Goal: Transaction & Acquisition: Download file/media

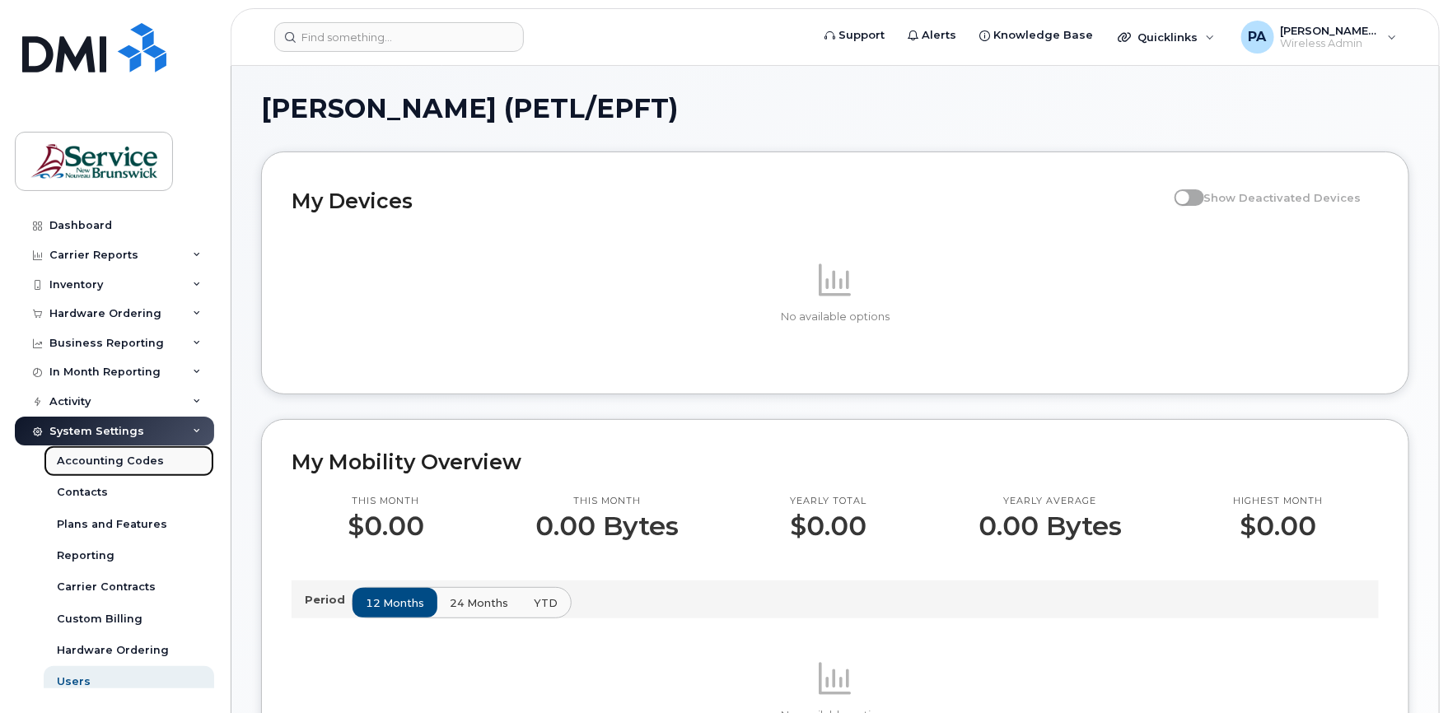
click at [96, 454] on div "Accounting Codes" at bounding box center [110, 461] width 107 height 15
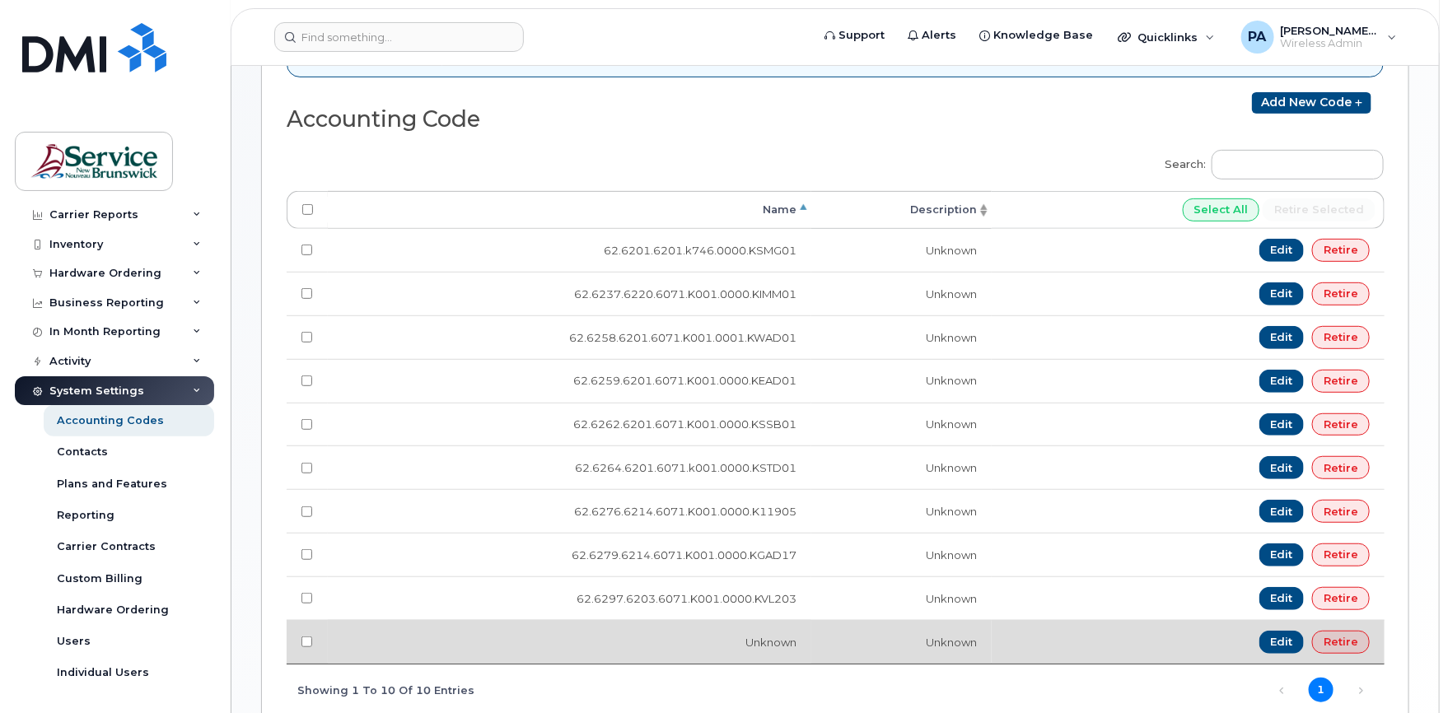
scroll to position [247, 0]
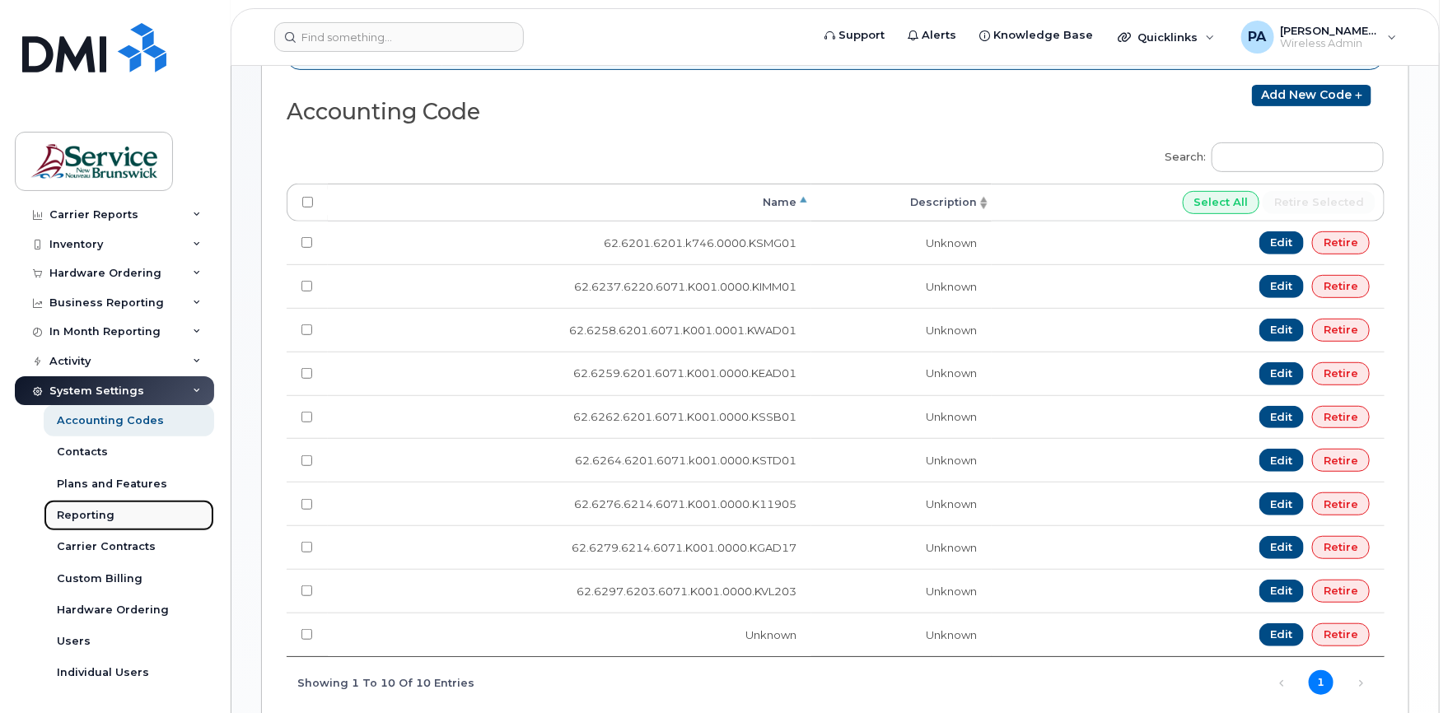
click at [99, 518] on div "Reporting" at bounding box center [86, 515] width 58 height 15
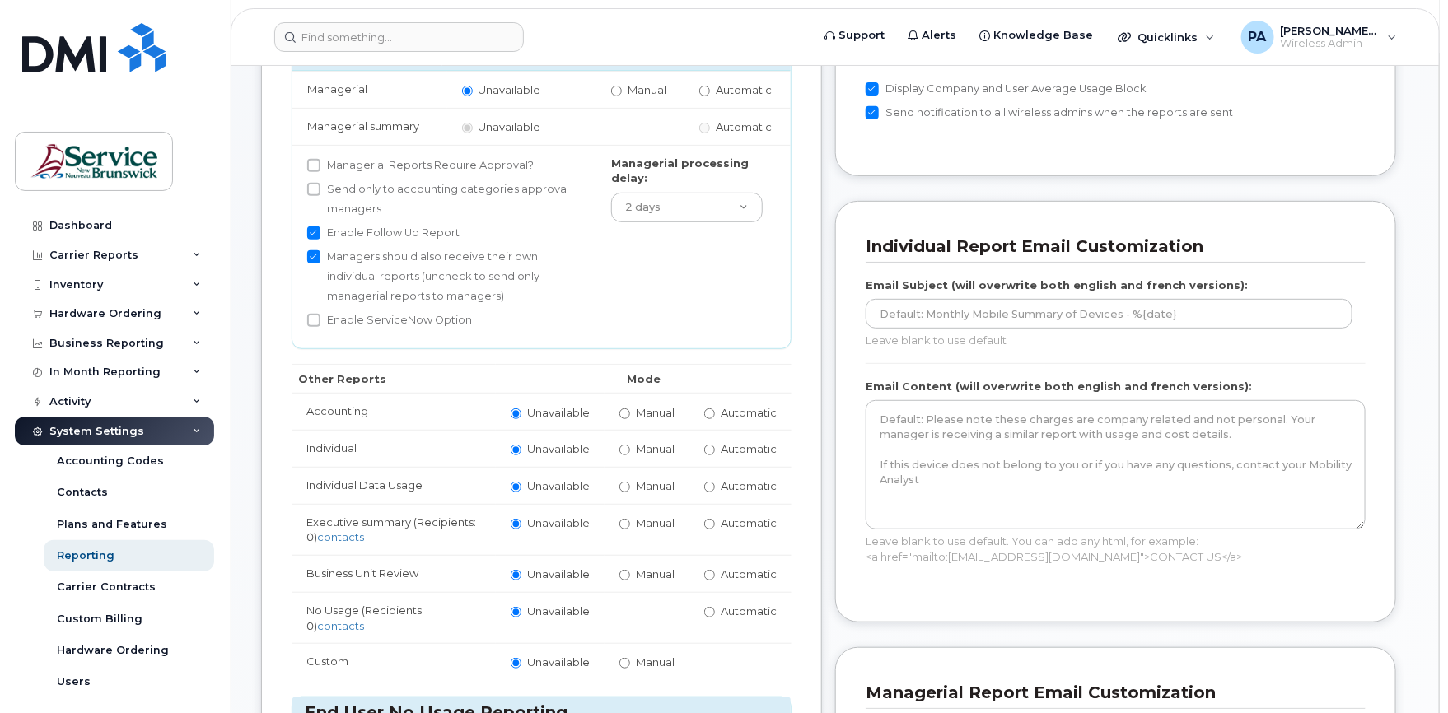
scroll to position [329, 0]
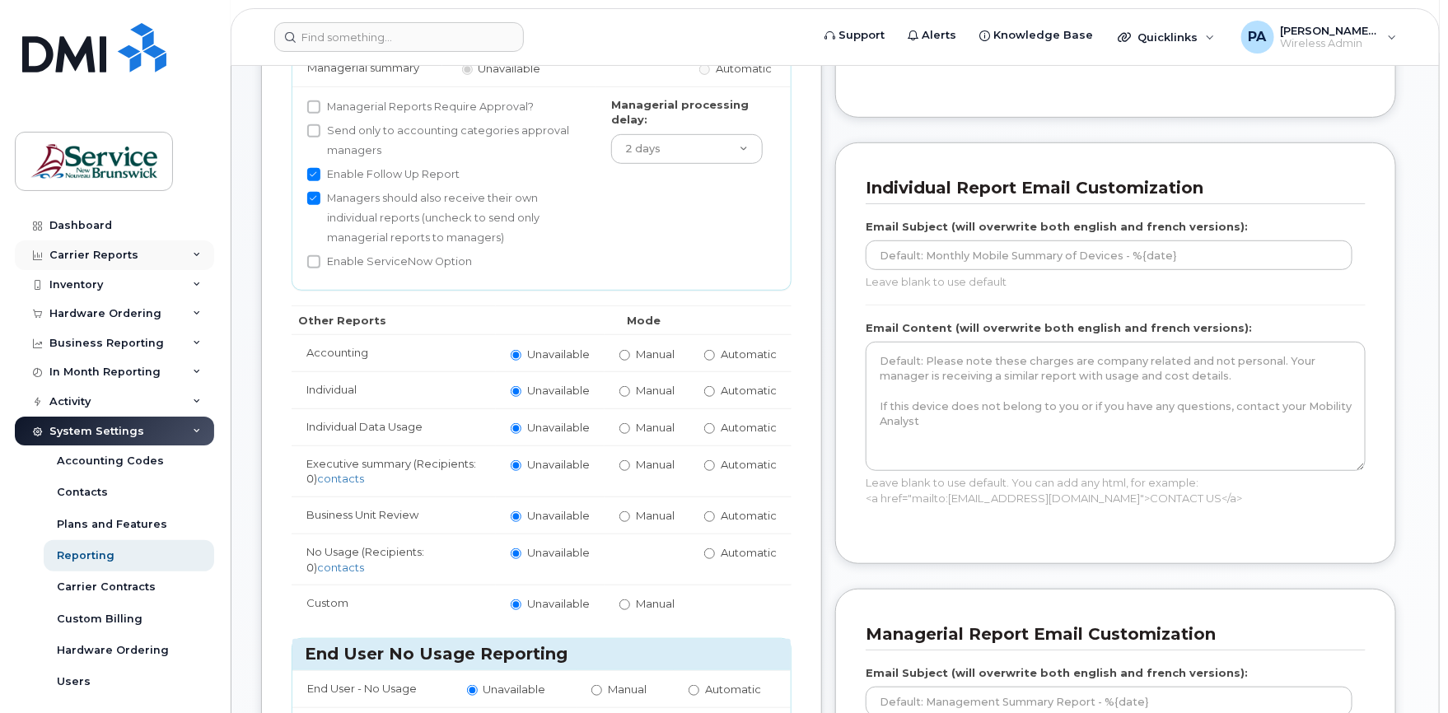
click at [193, 257] on icon at bounding box center [197, 255] width 8 height 8
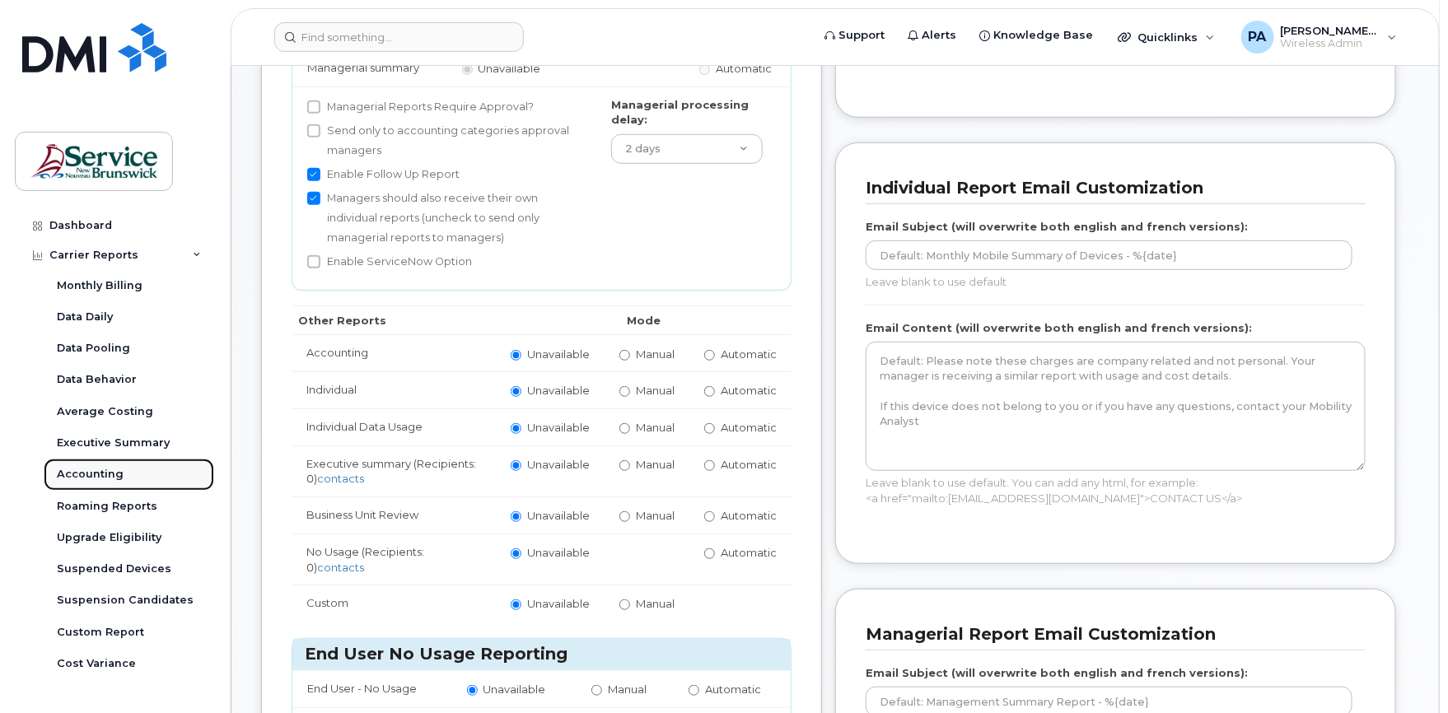
click at [102, 475] on div "Accounting" at bounding box center [90, 474] width 67 height 15
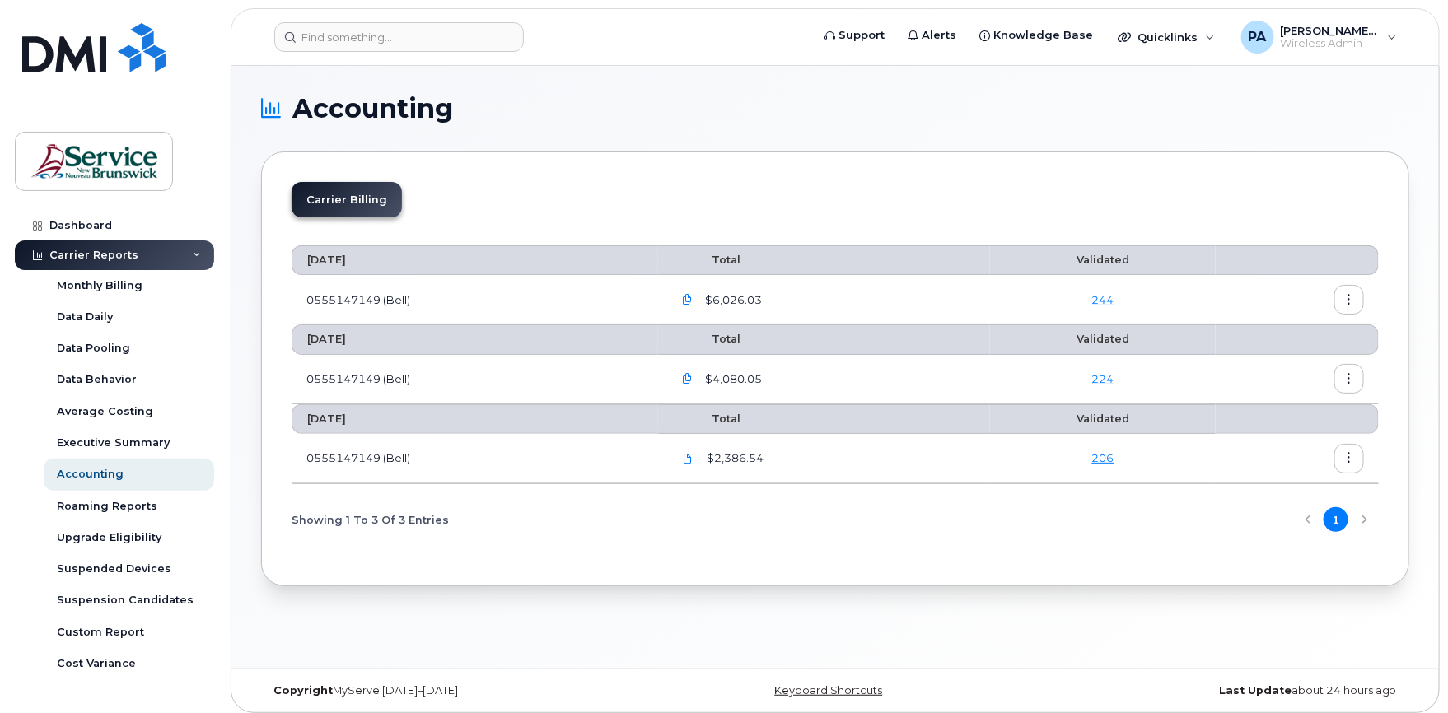
click at [693, 300] on icon "button" at bounding box center [687, 300] width 11 height 11
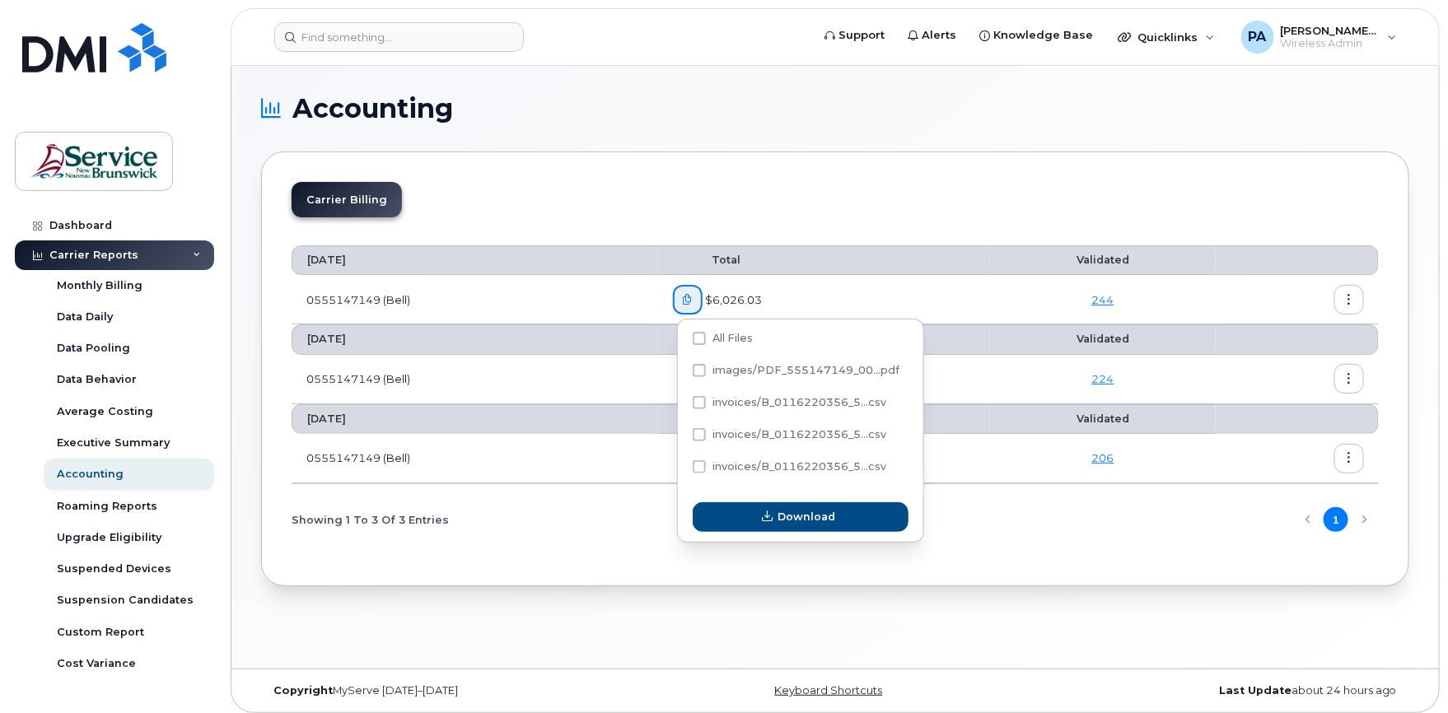
click at [693, 300] on icon "button" at bounding box center [687, 300] width 11 height 11
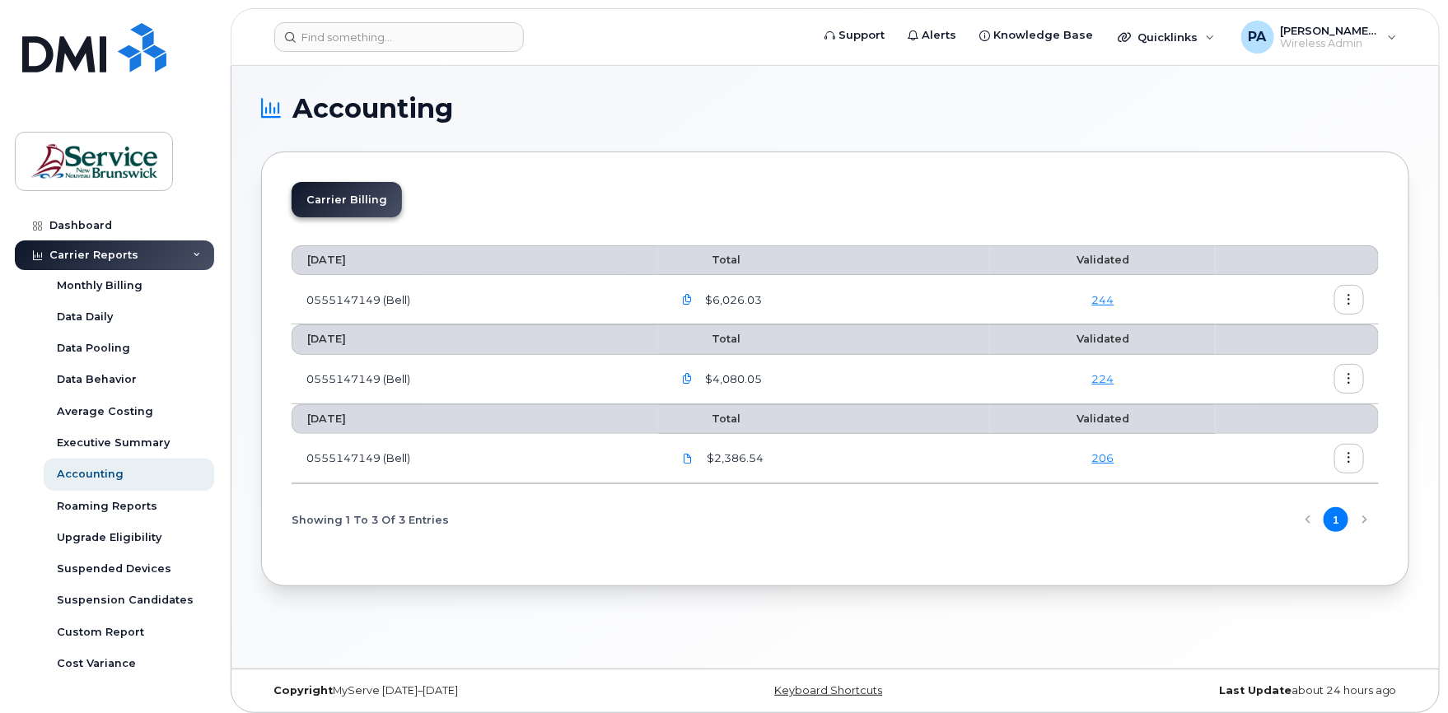
click at [691, 298] on icon "button" at bounding box center [687, 300] width 11 height 11
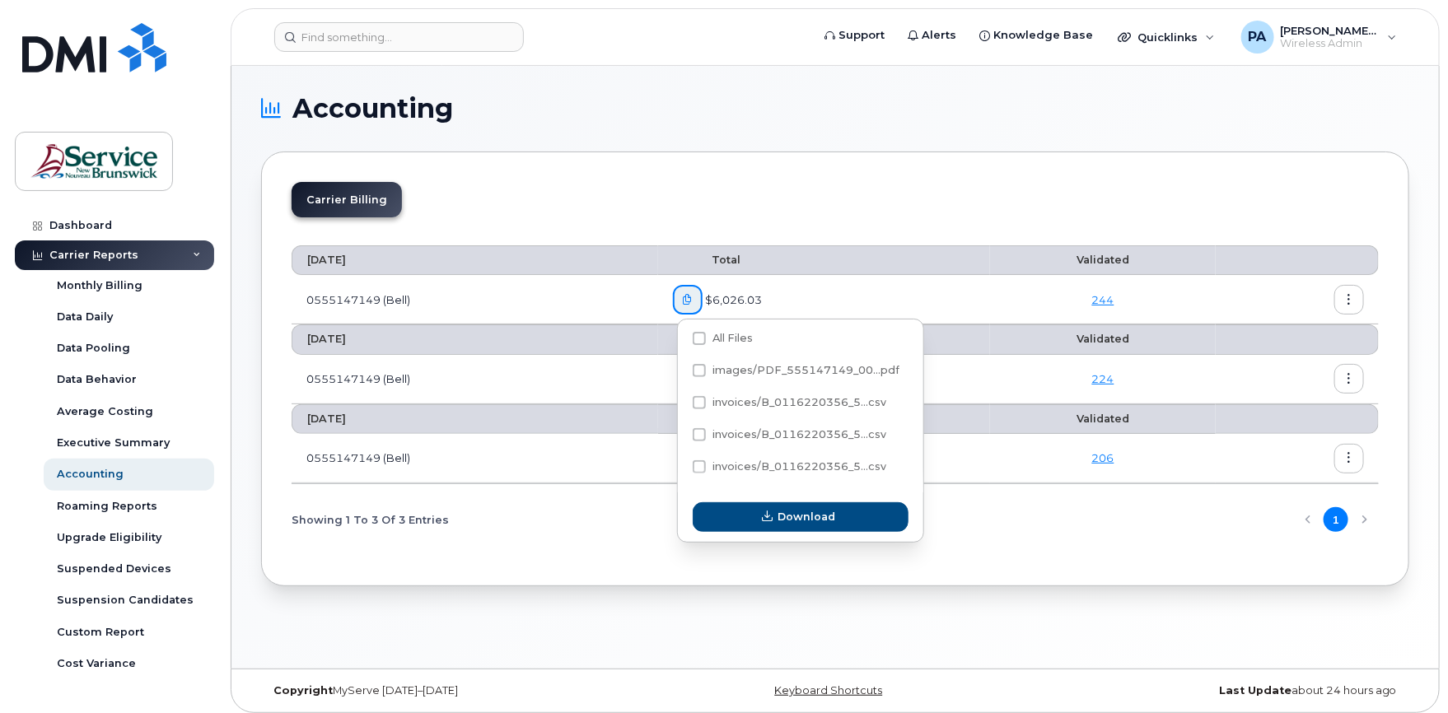
click at [1362, 298] on button "button" at bounding box center [1349, 300] width 30 height 30
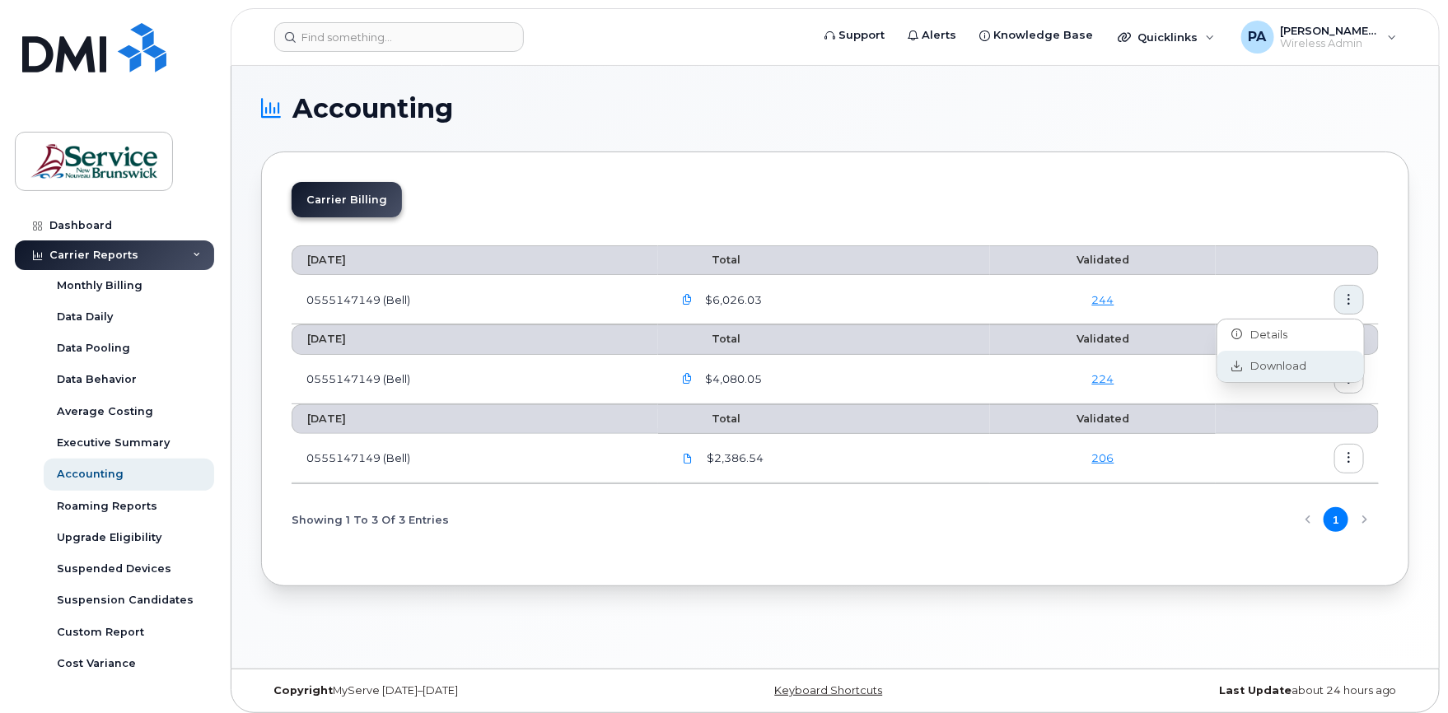
click at [1279, 364] on span "Download" at bounding box center [1275, 366] width 64 height 15
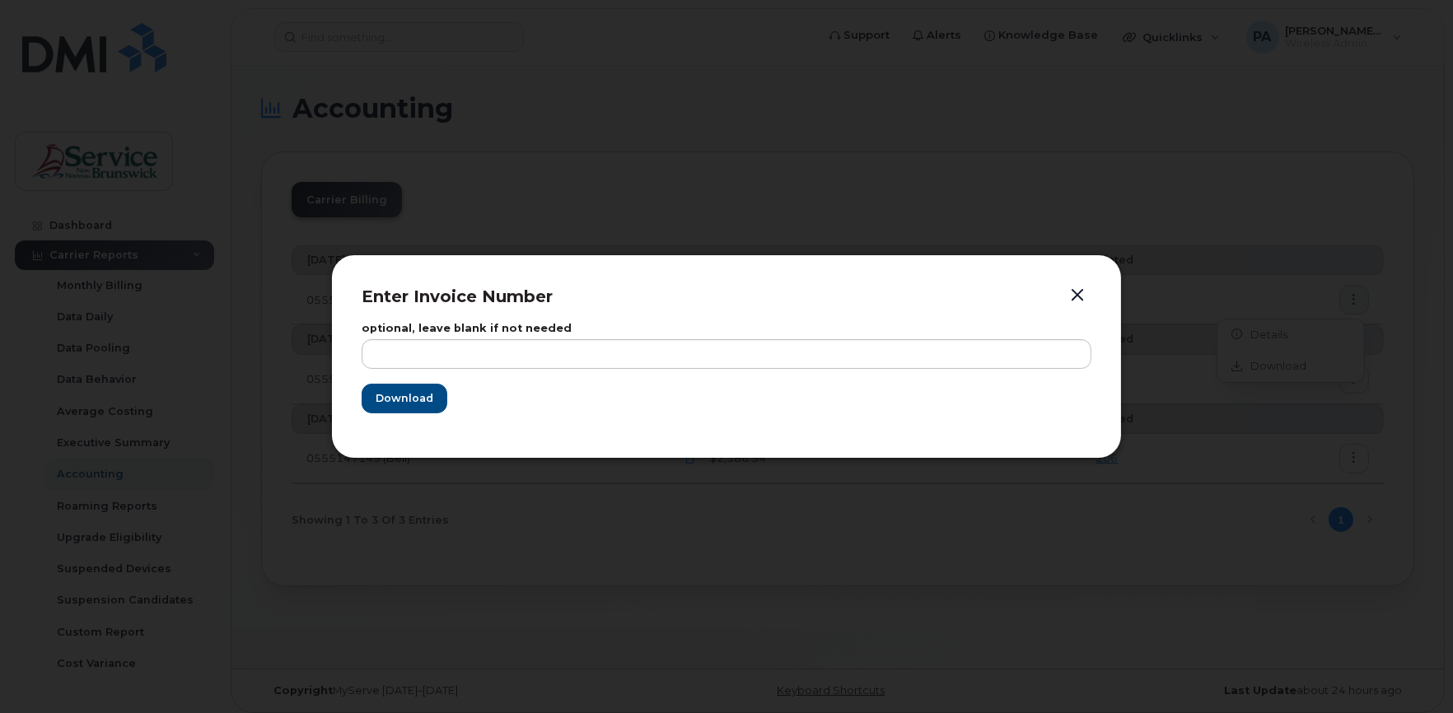
click at [1086, 296] on button "button" at bounding box center [1077, 295] width 25 height 23
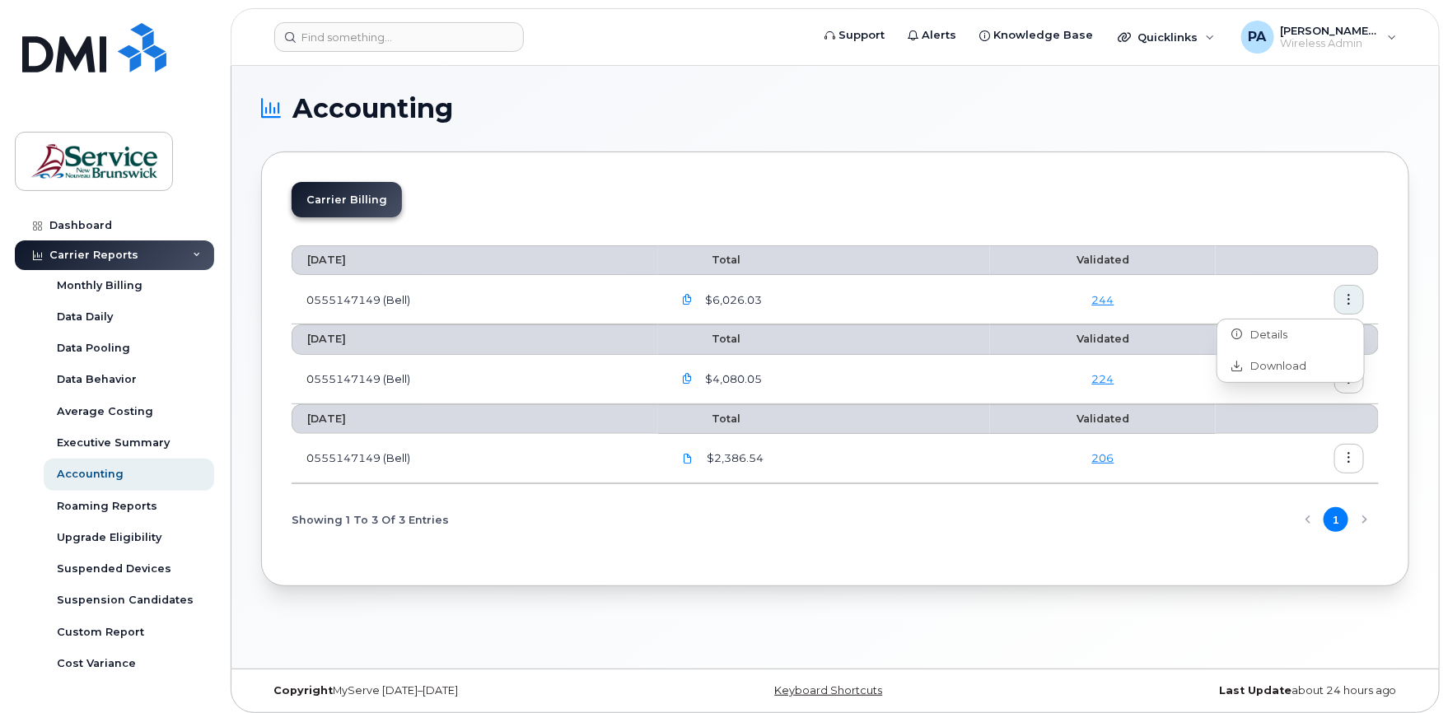
click at [688, 295] on icon "button" at bounding box center [687, 300] width 11 height 11
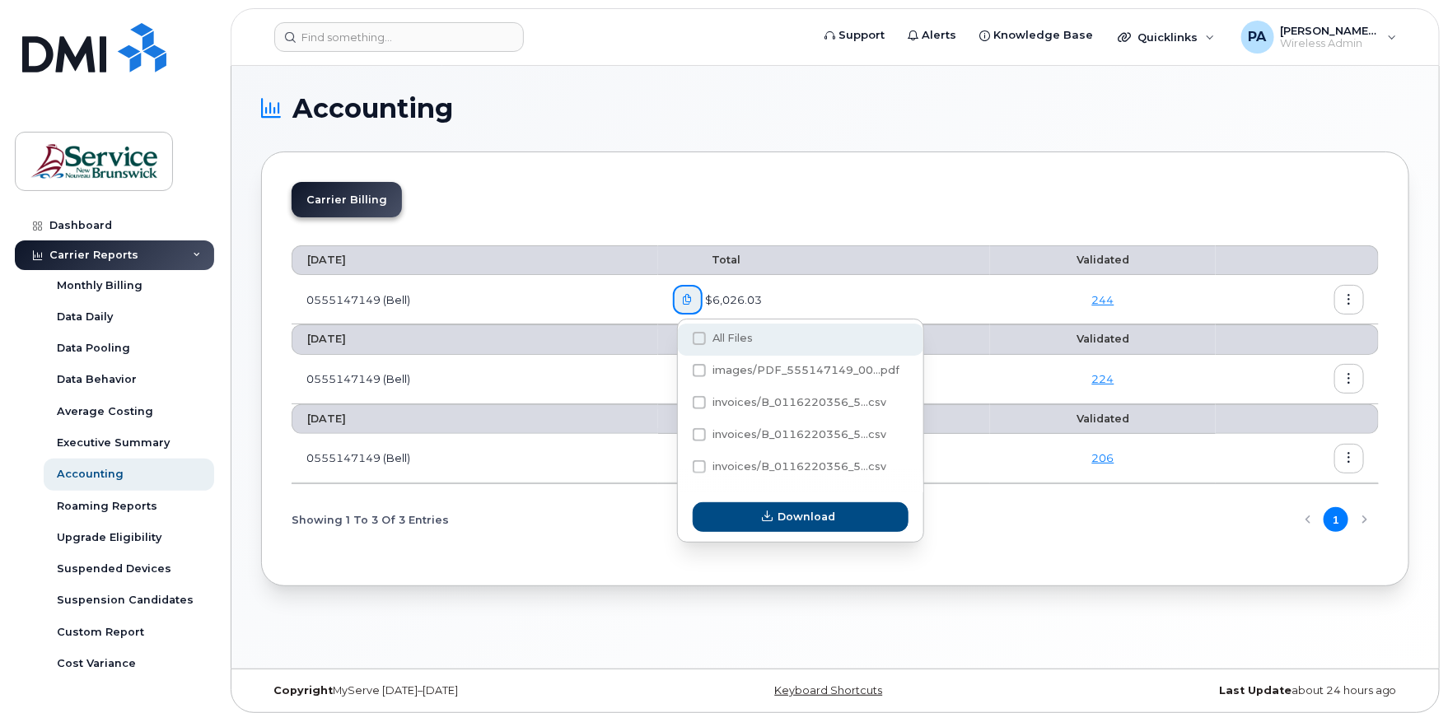
click at [714, 340] on span "All Files" at bounding box center [732, 338] width 40 height 12
click at [681, 340] on input "All Files" at bounding box center [677, 339] width 8 height 8
checkbox input "true"
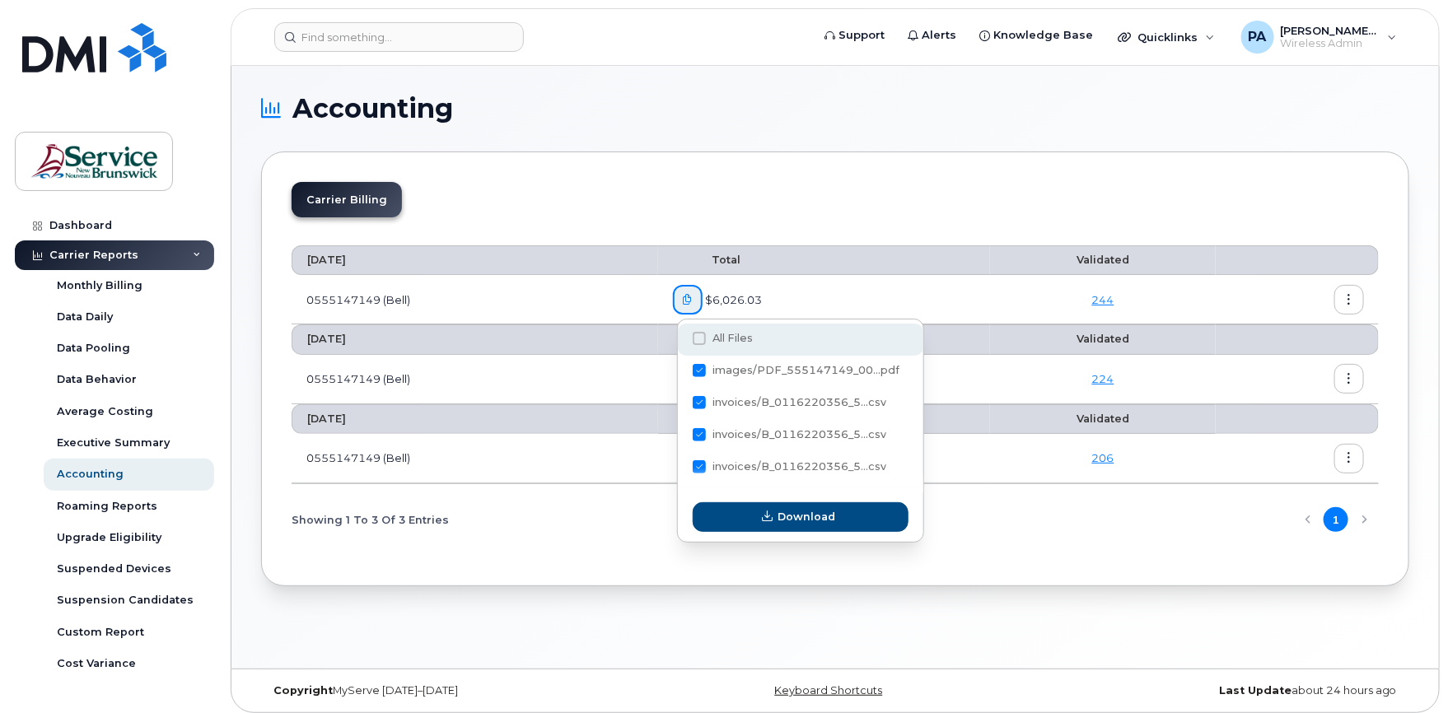
checkbox input "true"
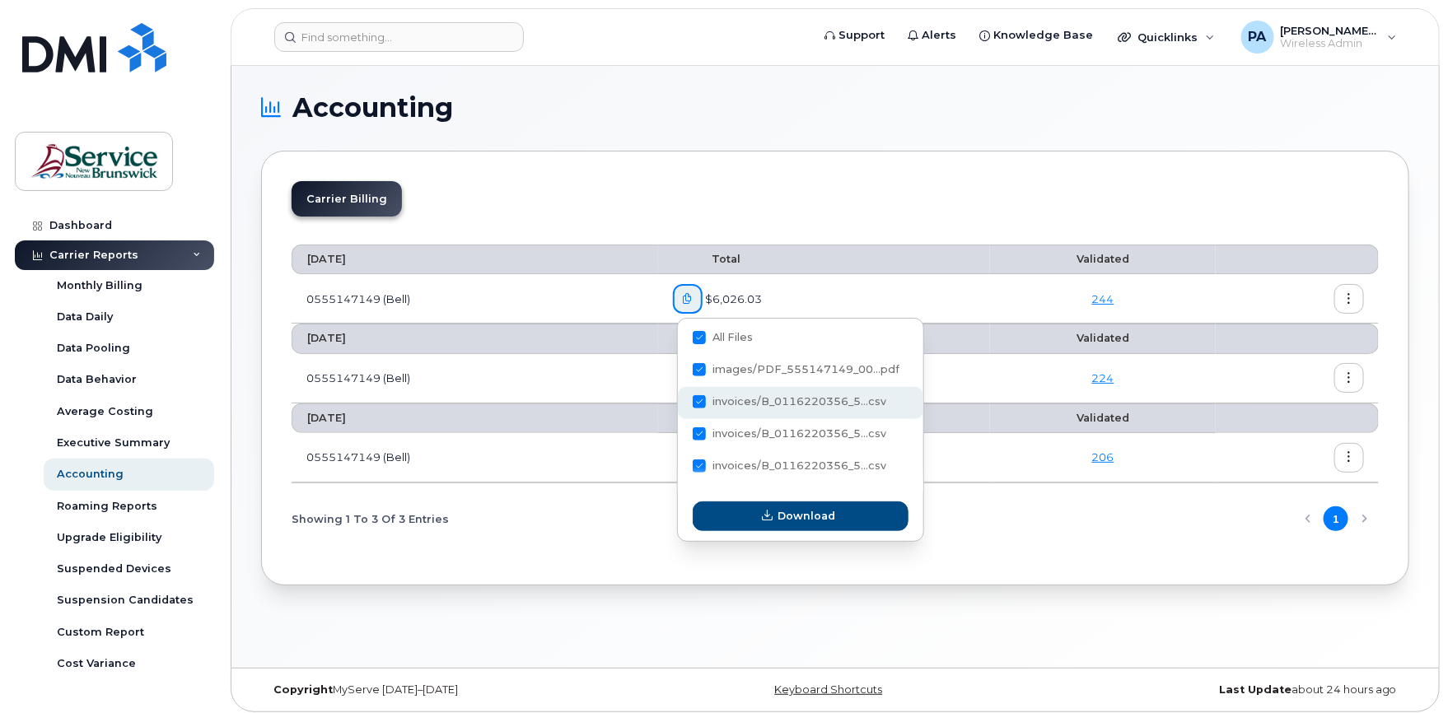
scroll to position [7, 0]
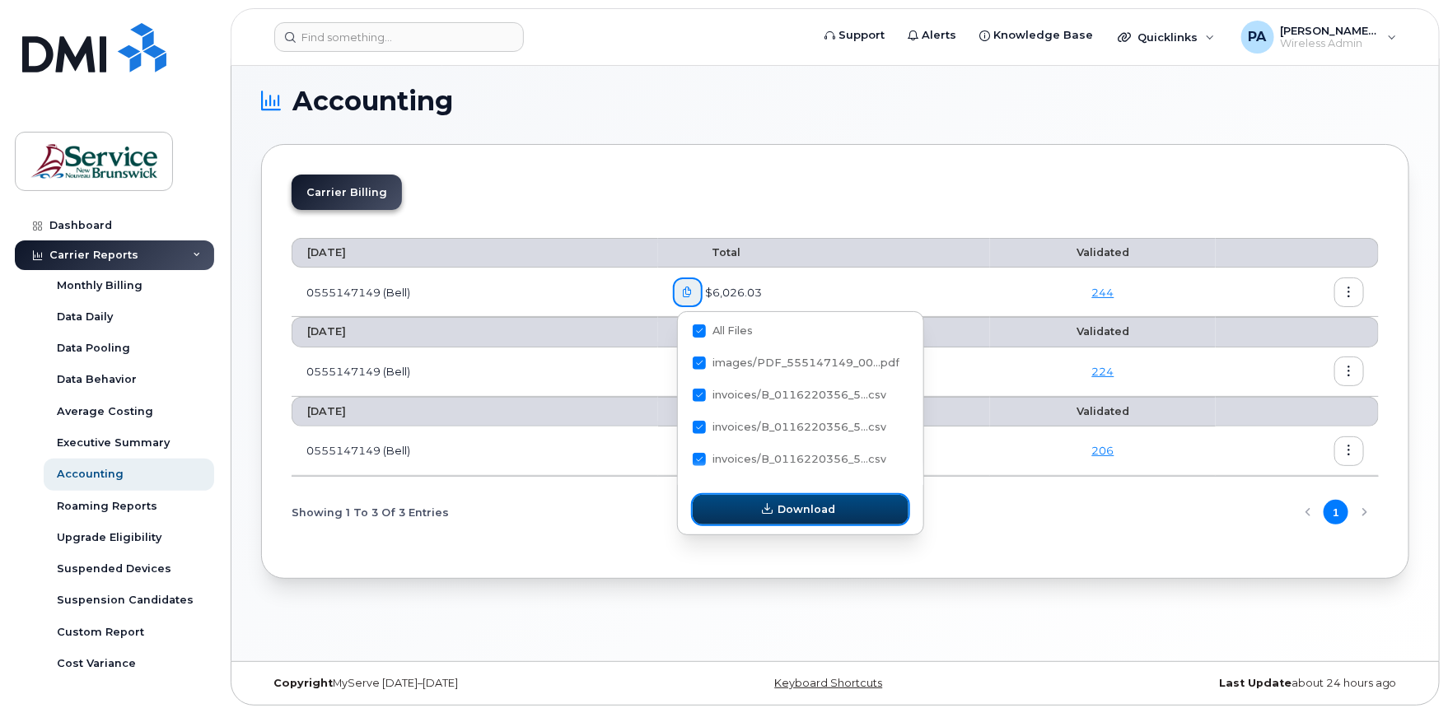
click at [812, 511] on span "Download" at bounding box center [807, 510] width 58 height 16
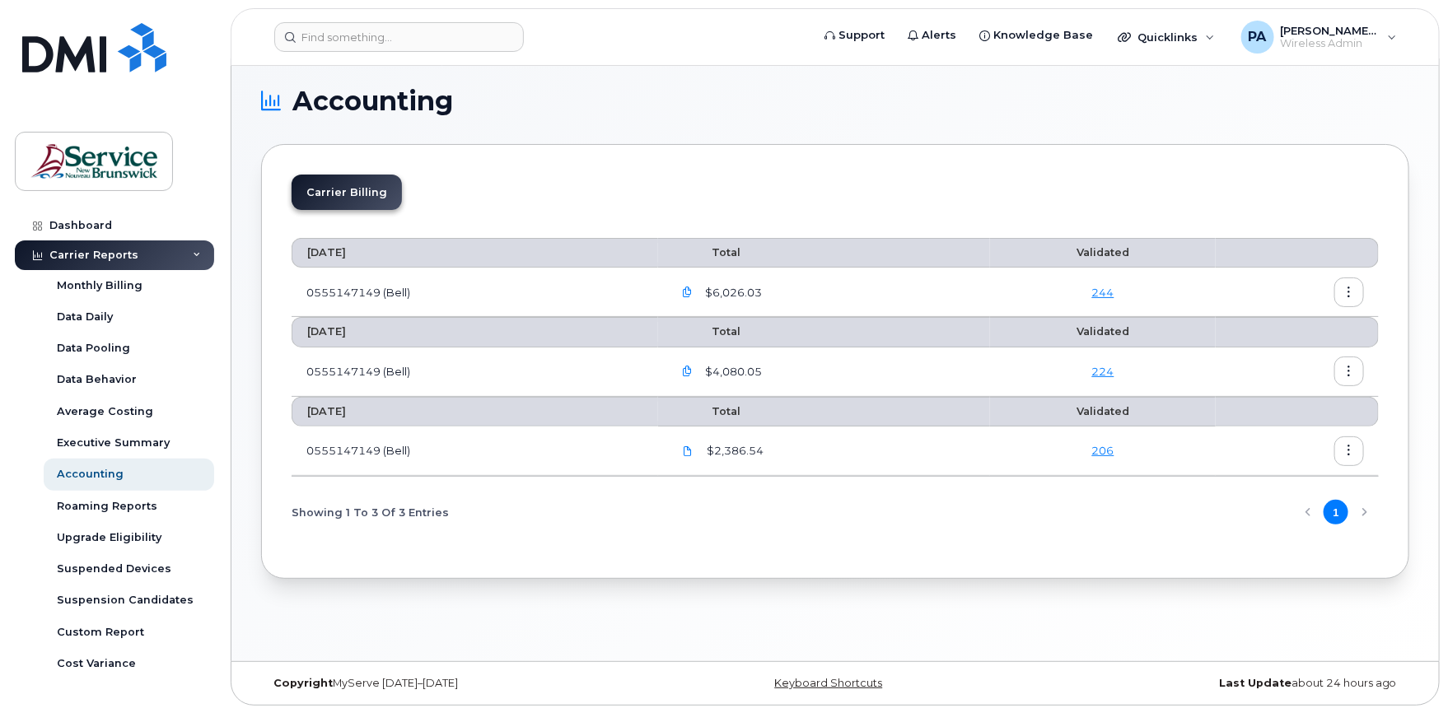
click at [693, 289] on icon "button" at bounding box center [687, 292] width 11 height 11
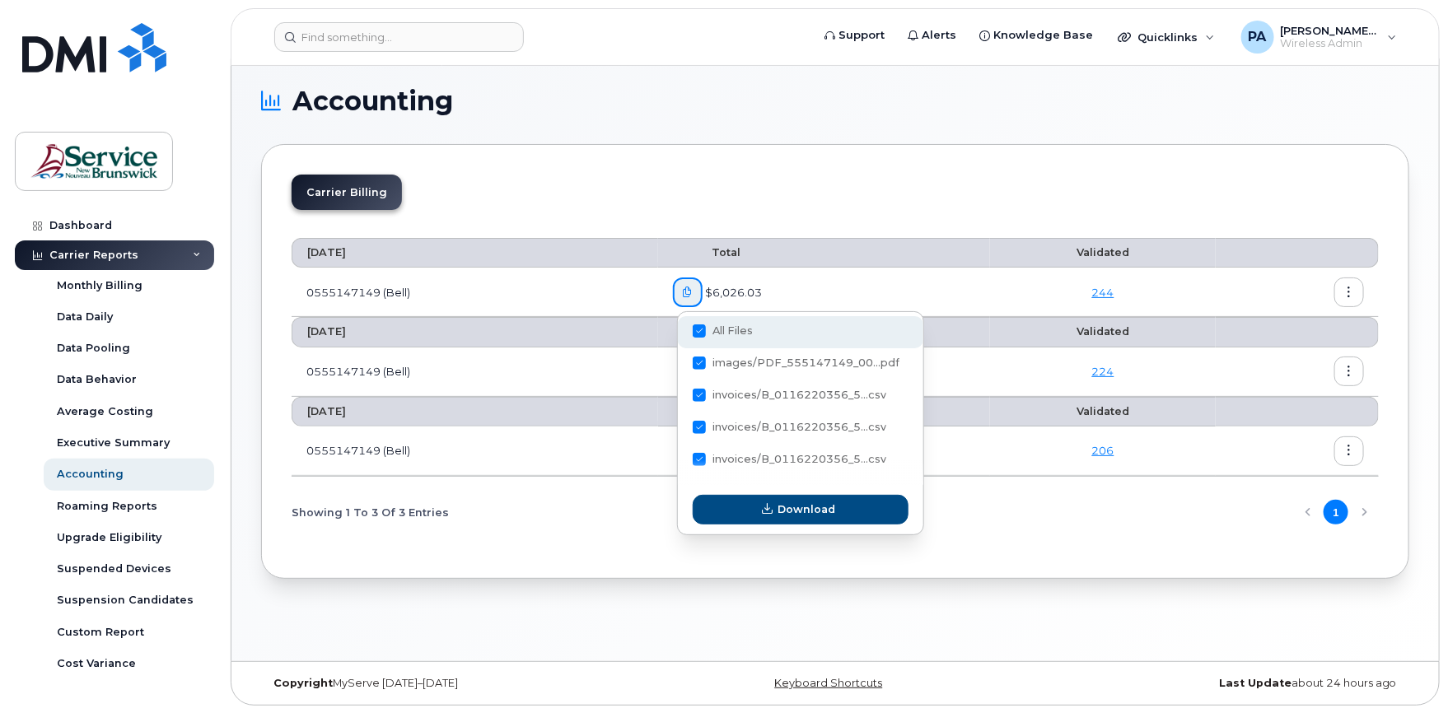
click at [703, 324] on label "All Files" at bounding box center [723, 330] width 60 height 13
click at [681, 328] on input "All Files" at bounding box center [677, 332] width 8 height 8
checkbox input "false"
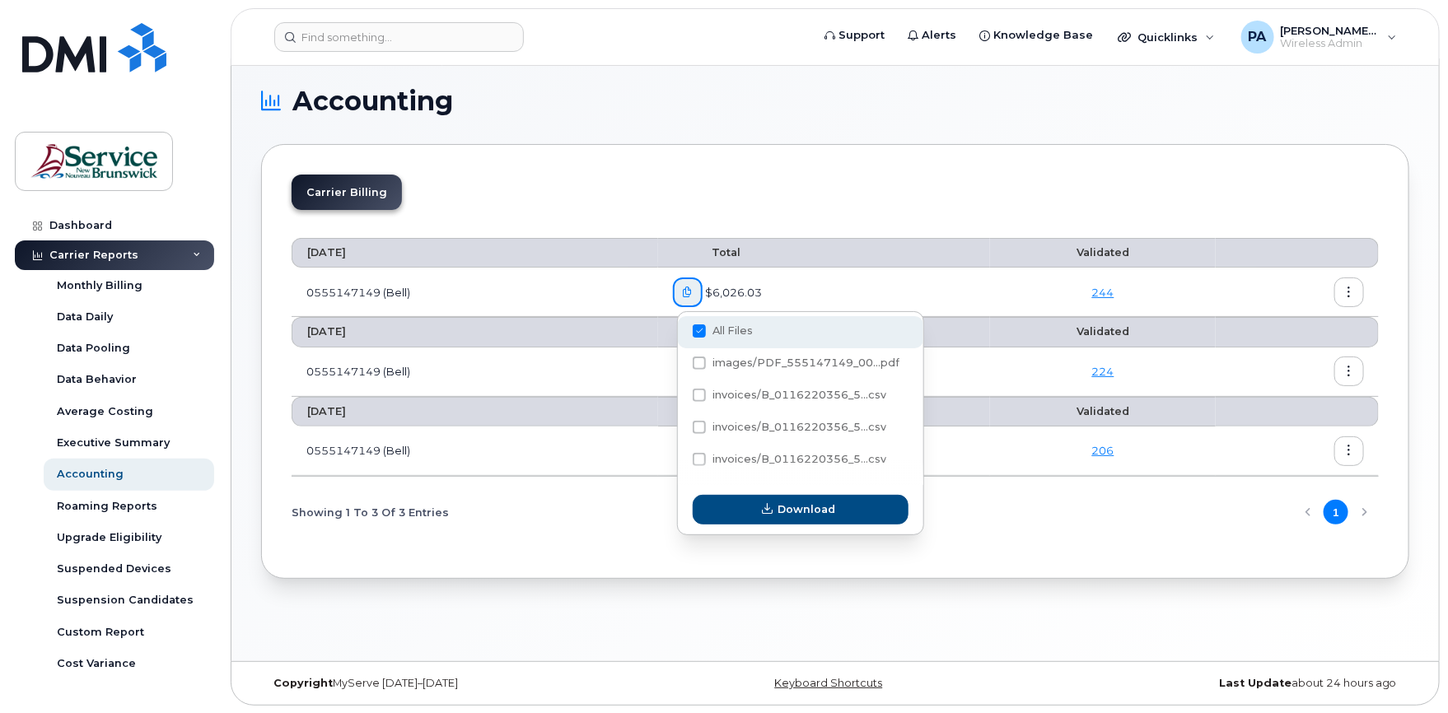
checkbox input "false"
click at [743, 365] on span "images/PDF_555147149_00...pdf" at bounding box center [805, 363] width 187 height 12
click at [681, 365] on input "images/PDF_555147149_00...pdf" at bounding box center [677, 364] width 8 height 8
checkbox input "true"
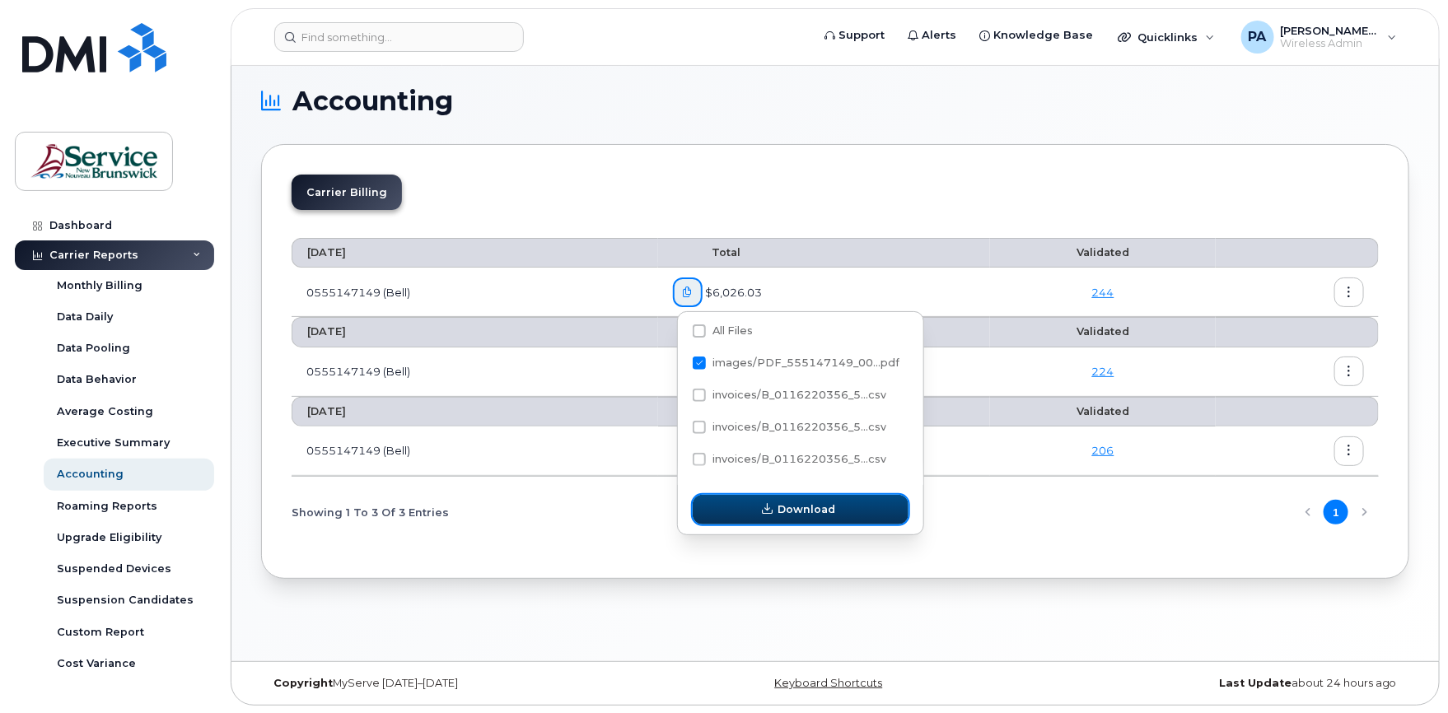
click at [799, 511] on span "Download" at bounding box center [807, 510] width 58 height 16
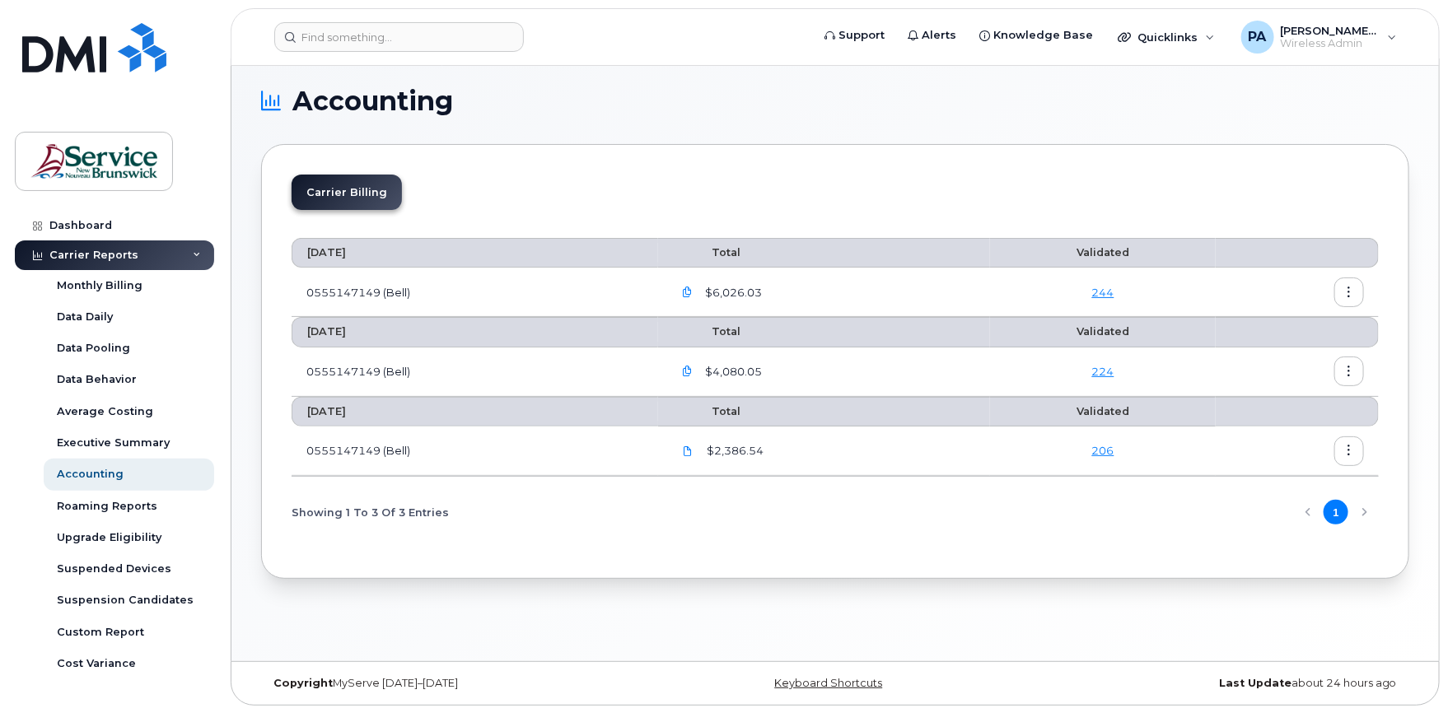
click at [691, 289] on icon "button" at bounding box center [687, 292] width 11 height 11
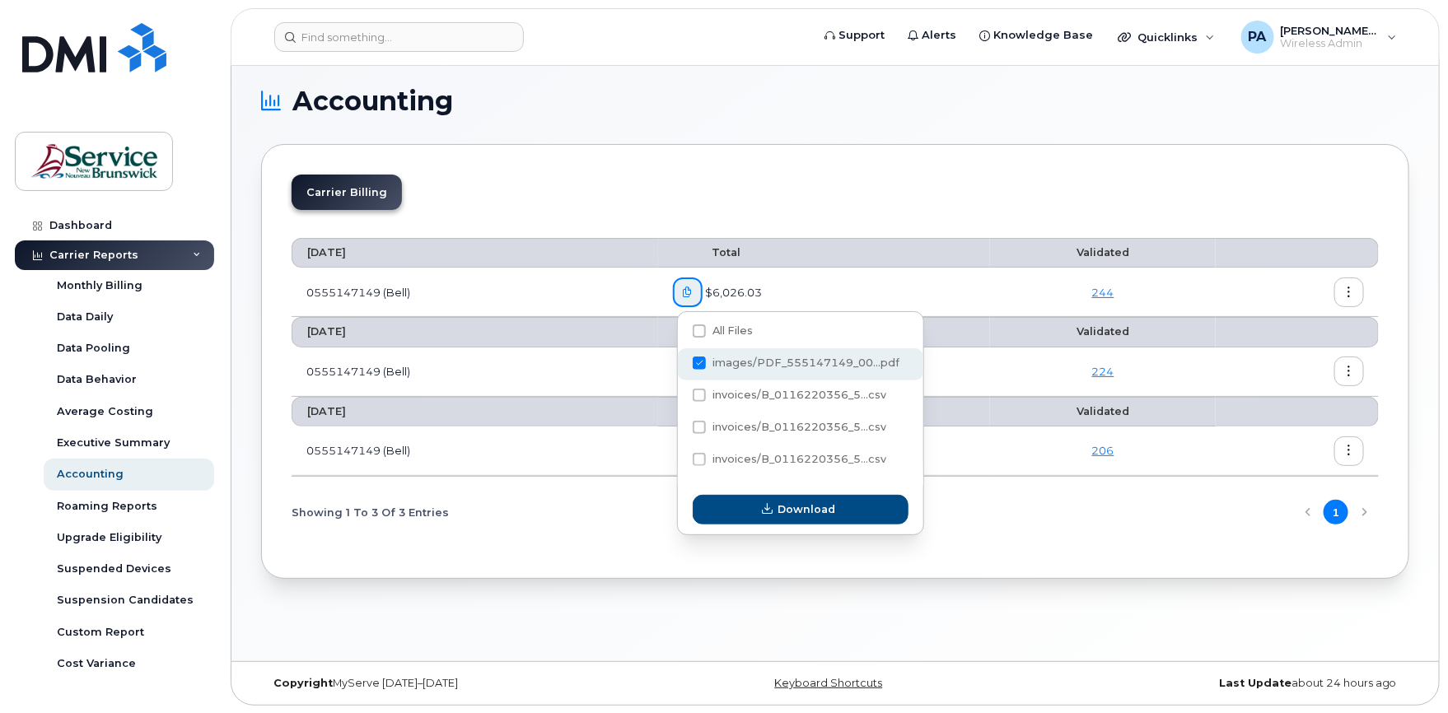
click at [702, 360] on span at bounding box center [699, 363] width 13 height 13
click at [681, 360] on input "images/PDF_555147149_00...pdf" at bounding box center [677, 364] width 8 height 8
checkbox input "false"
click at [1343, 291] on button "button" at bounding box center [1349, 293] width 30 height 30
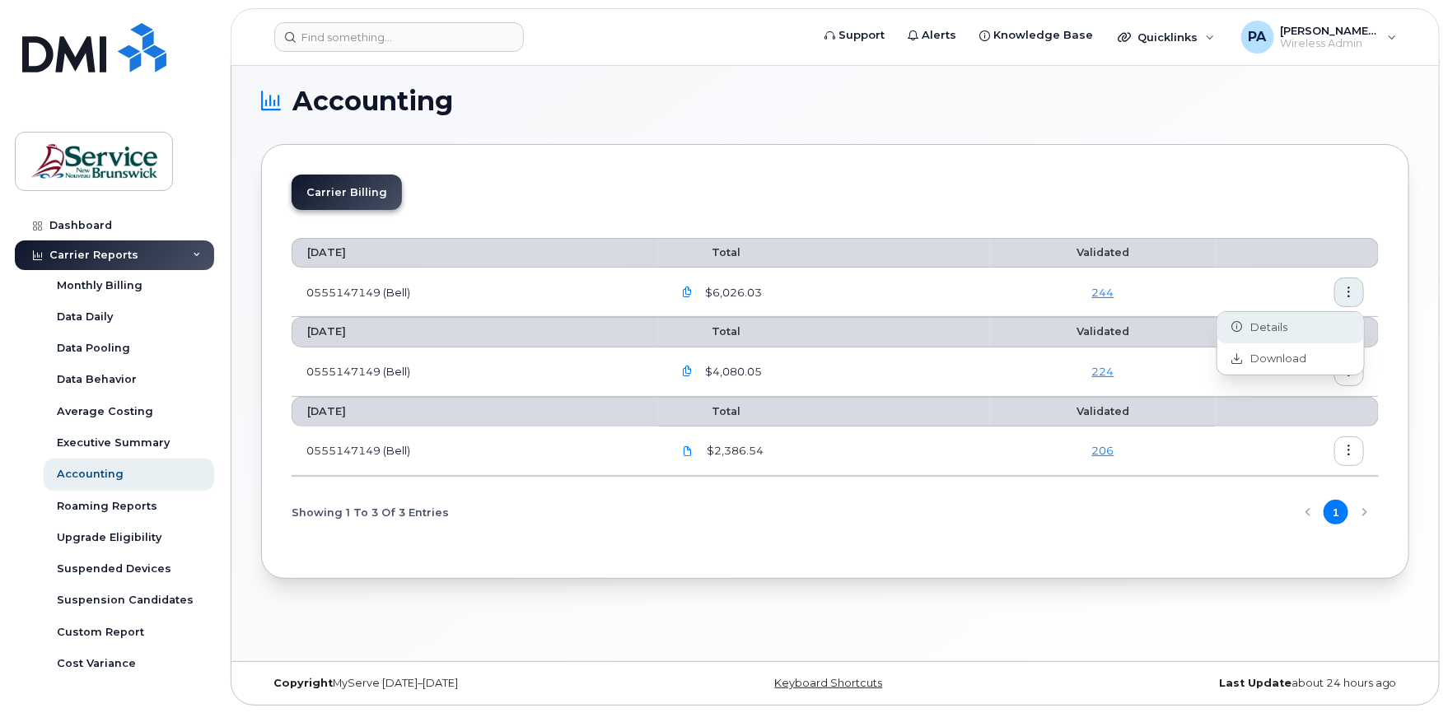
click at [1295, 331] on div "Details" at bounding box center [1290, 327] width 147 height 31
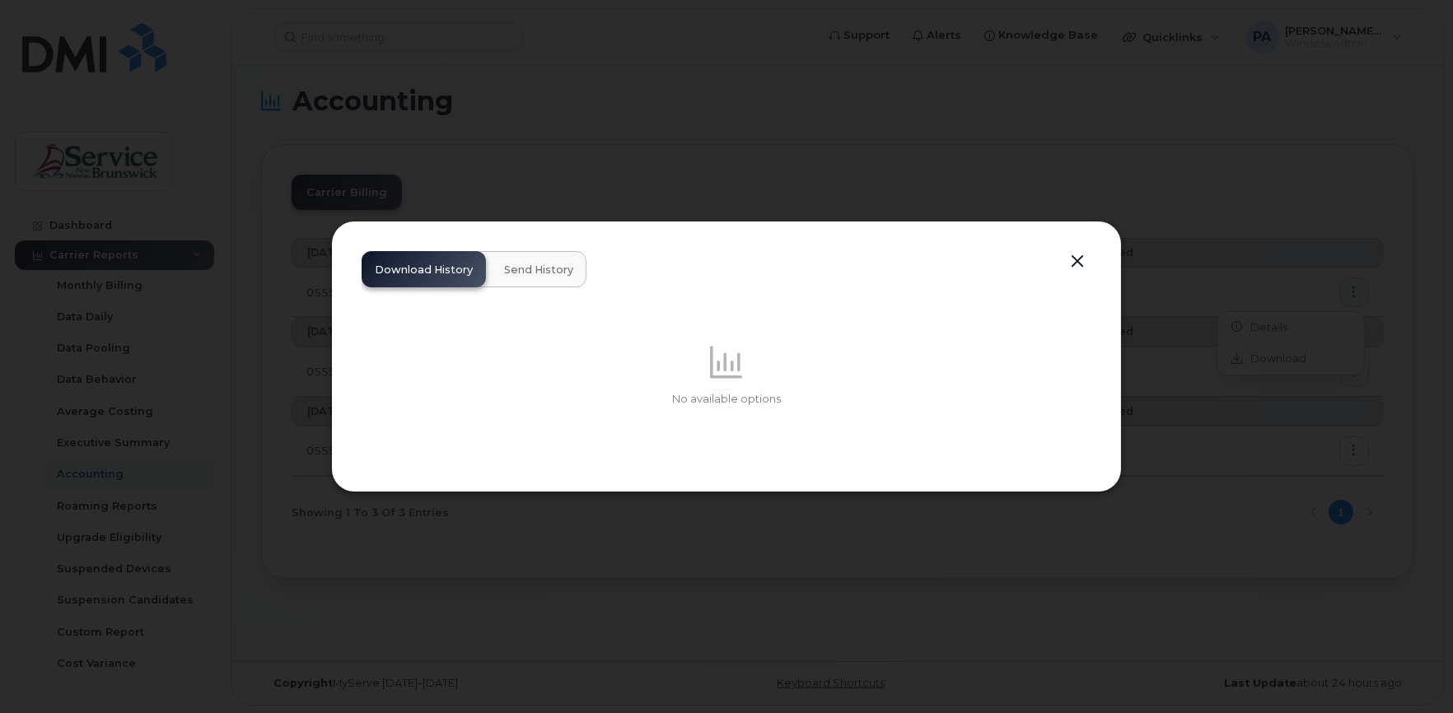
click at [522, 267] on span "Send History" at bounding box center [538, 270] width 69 height 13
click at [443, 268] on span "Download History" at bounding box center [424, 270] width 98 height 13
click at [1072, 267] on button "button" at bounding box center [1077, 261] width 25 height 23
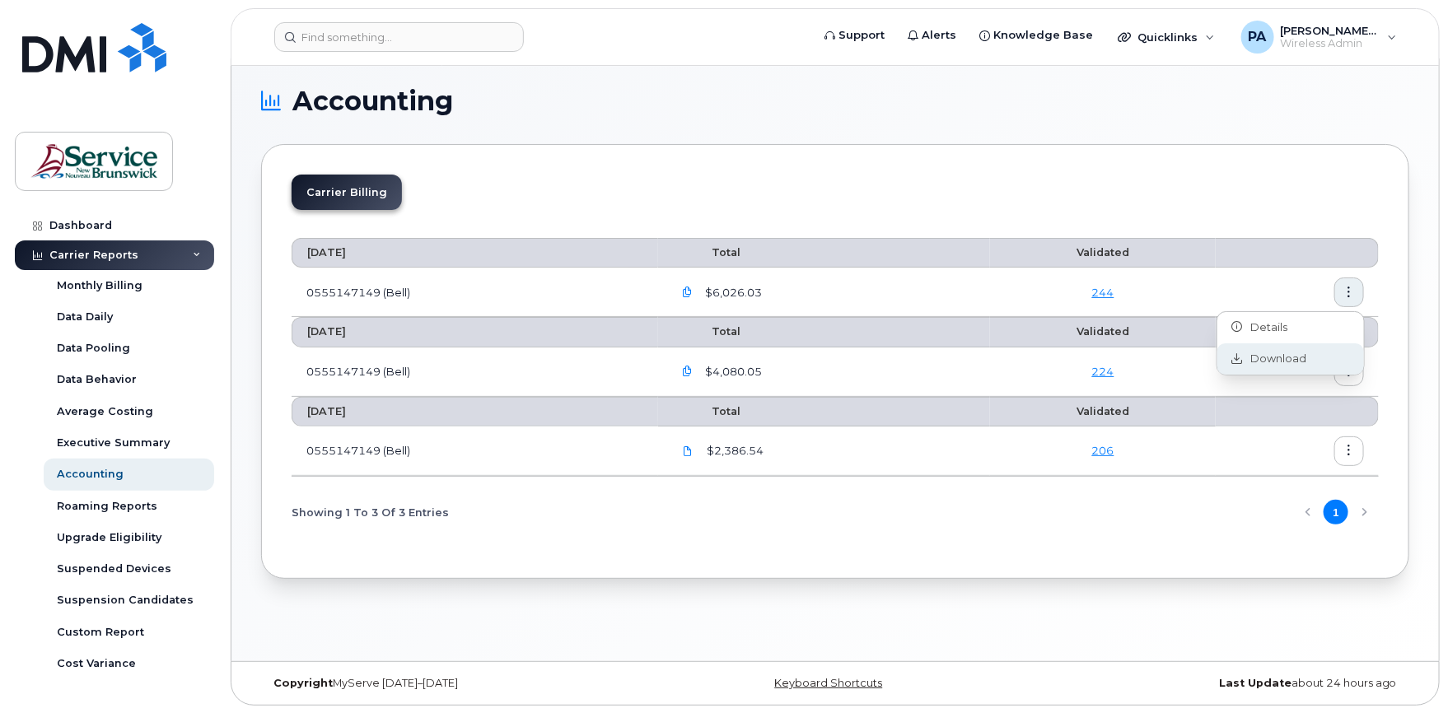
click at [1244, 359] on span "Download" at bounding box center [1275, 359] width 64 height 15
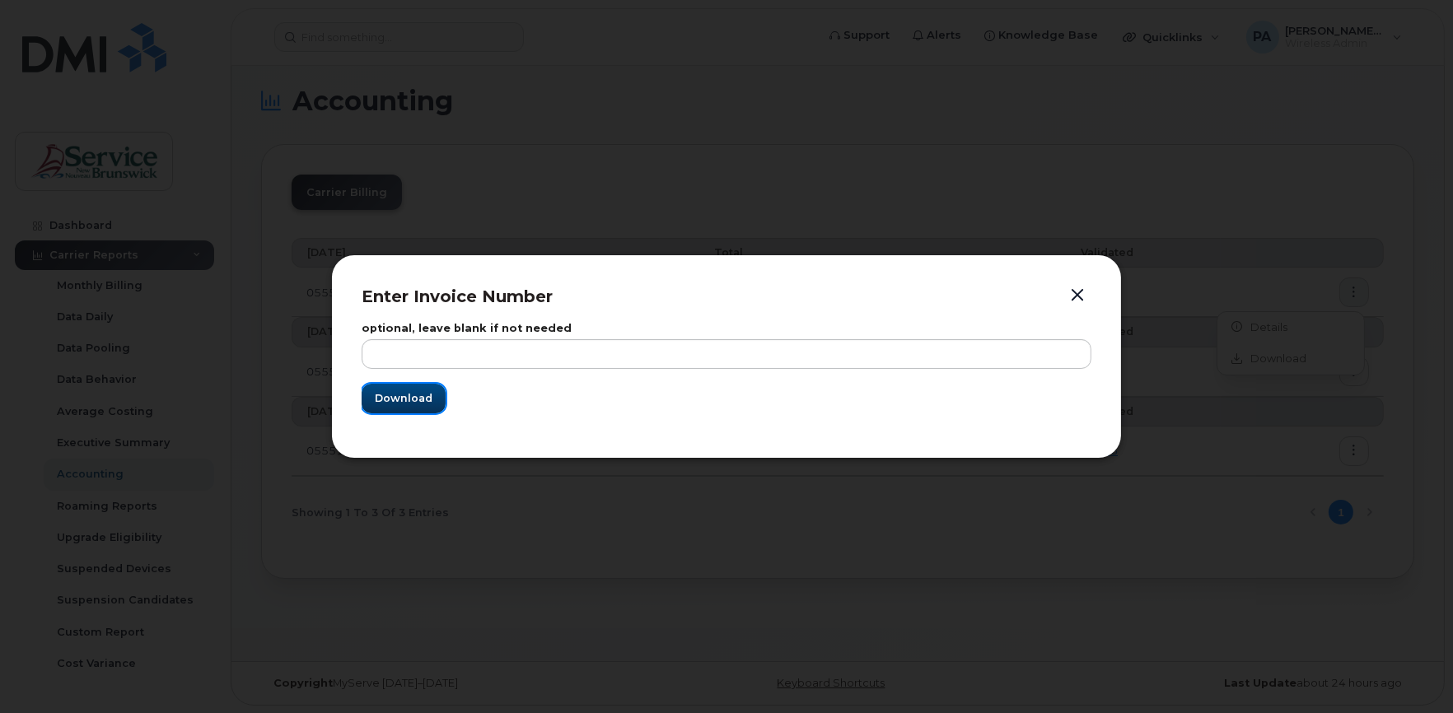
click at [403, 399] on span "Download" at bounding box center [404, 398] width 58 height 16
